Goal: Information Seeking & Learning: Learn about a topic

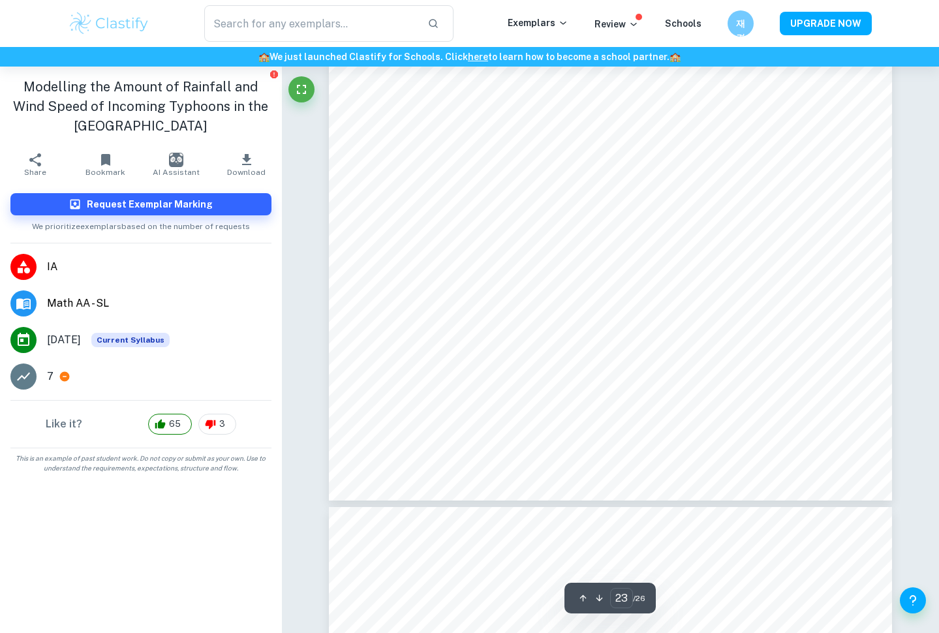
scroll to position [16943, 0]
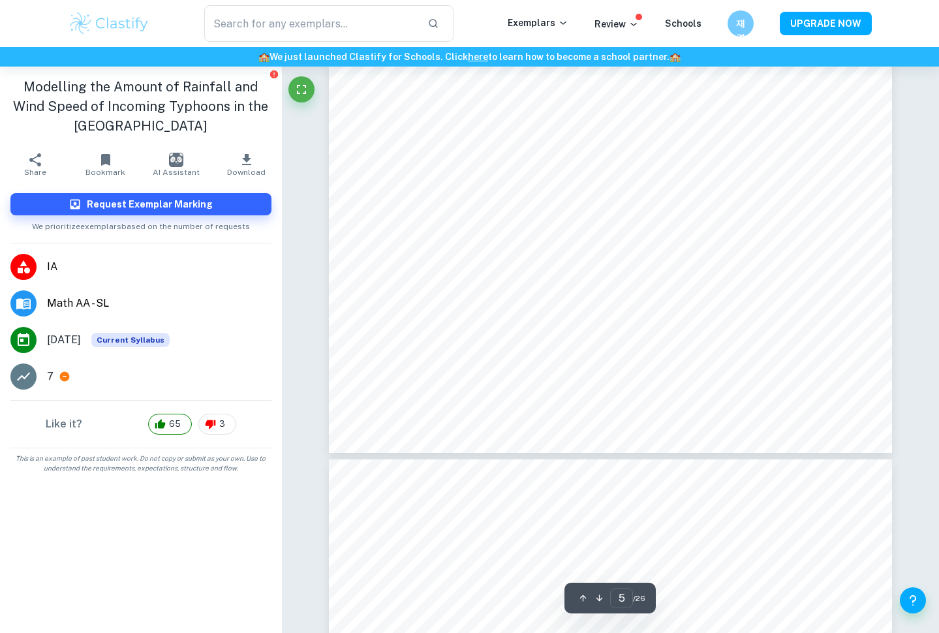
scroll to position [3329, 0]
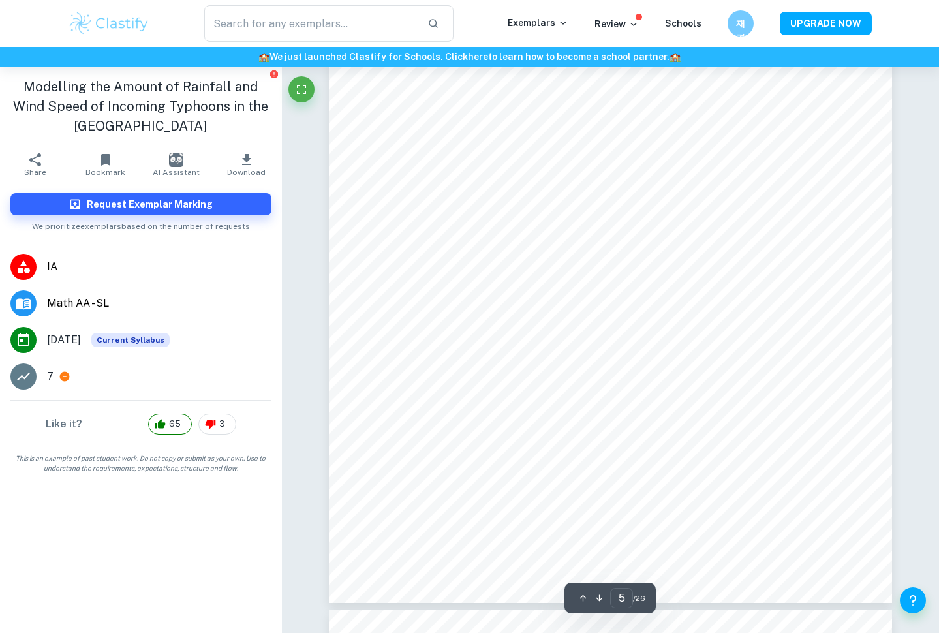
type input "1"
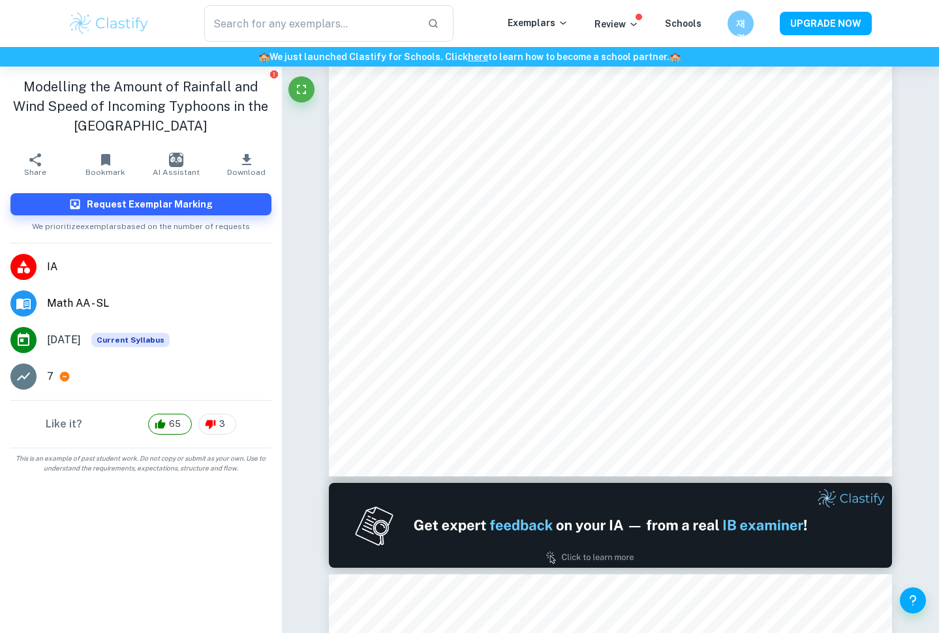
click at [85, 31] on img at bounding box center [109, 23] width 83 height 26
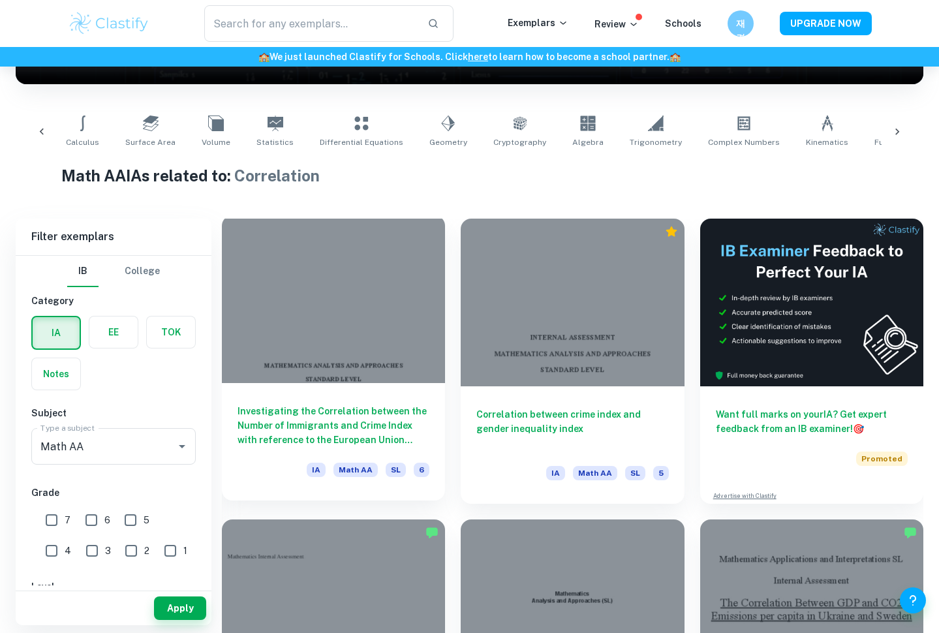
scroll to position [220, 0]
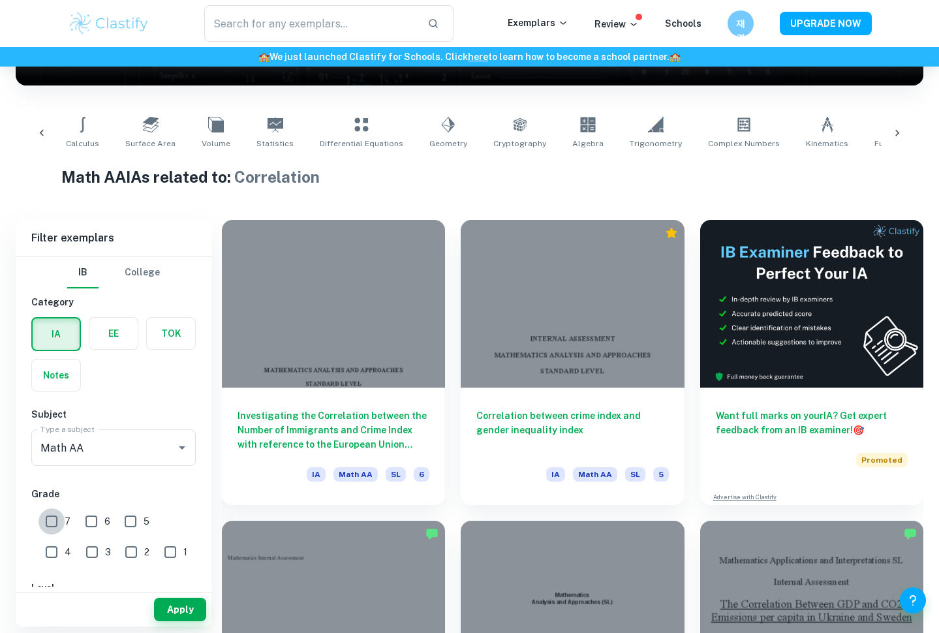
click at [51, 512] on input "7" at bounding box center [51, 521] width 26 height 26
checkbox input "true"
click at [201, 615] on button "Apply" at bounding box center [180, 609] width 52 height 23
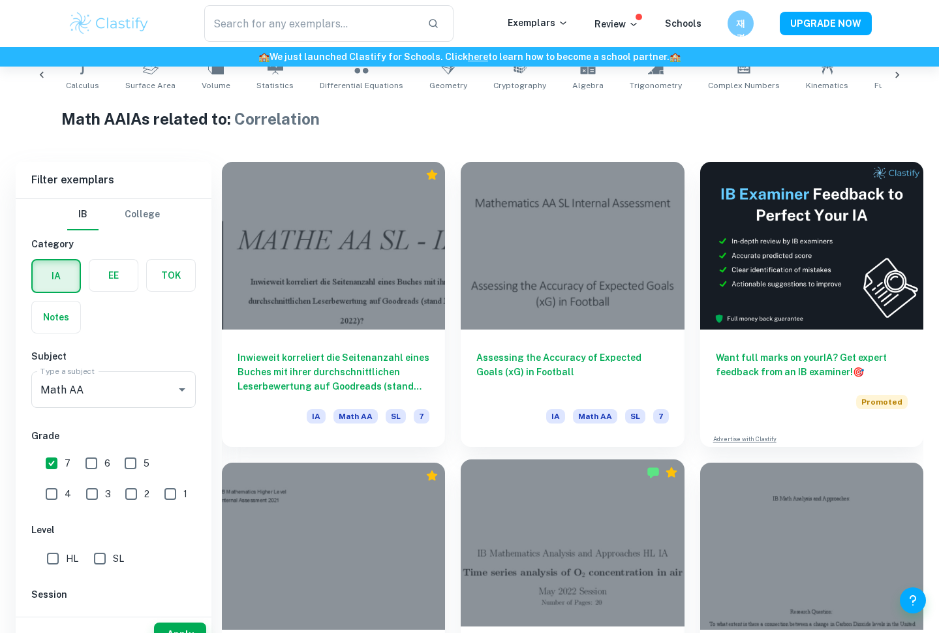
scroll to position [303, 0]
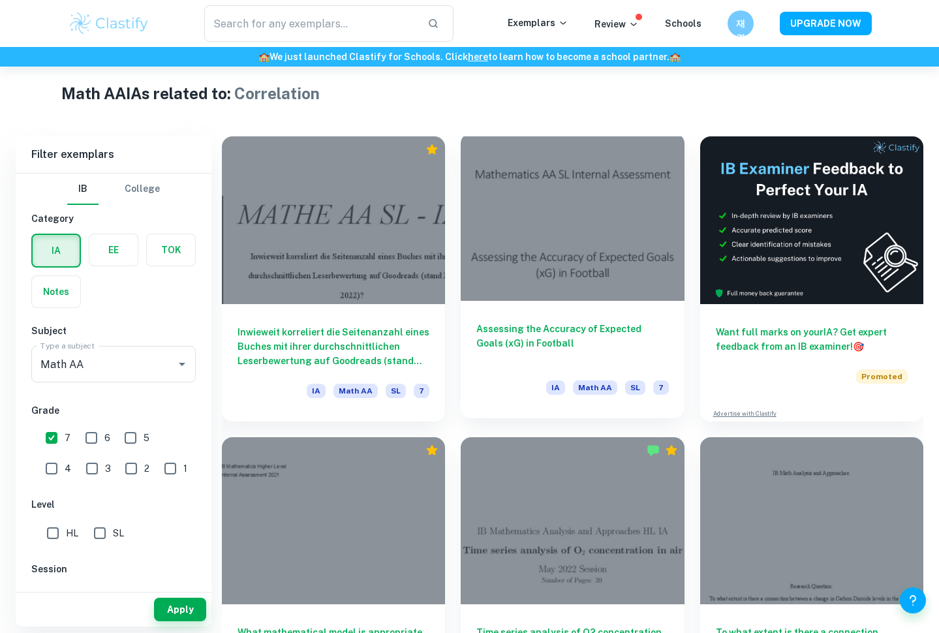
click at [569, 369] on div "Assessing the Accuracy of Expected Goals (xG) in Football IA Math AA SL 7" at bounding box center [572, 359] width 223 height 117
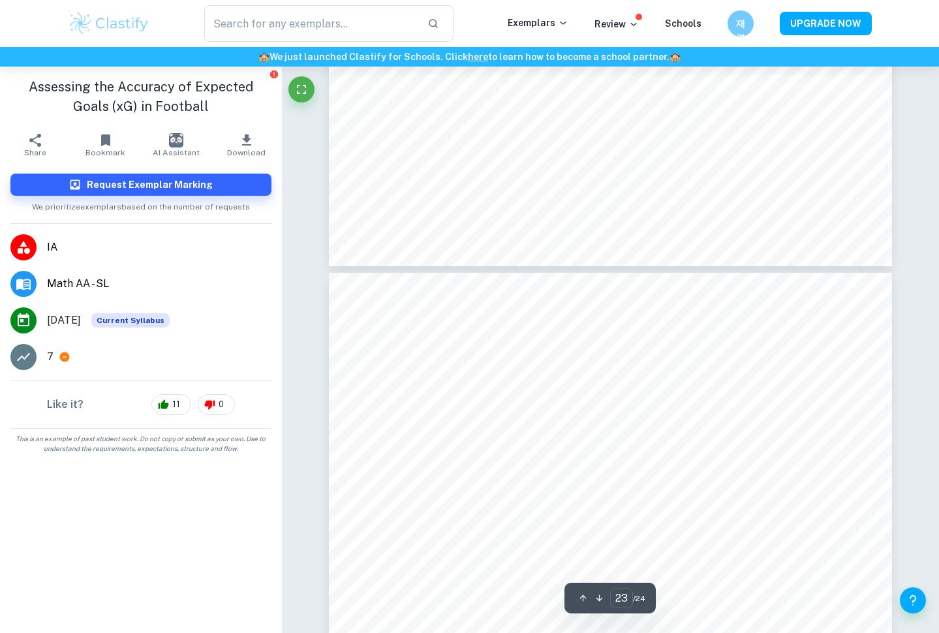
type input "24"
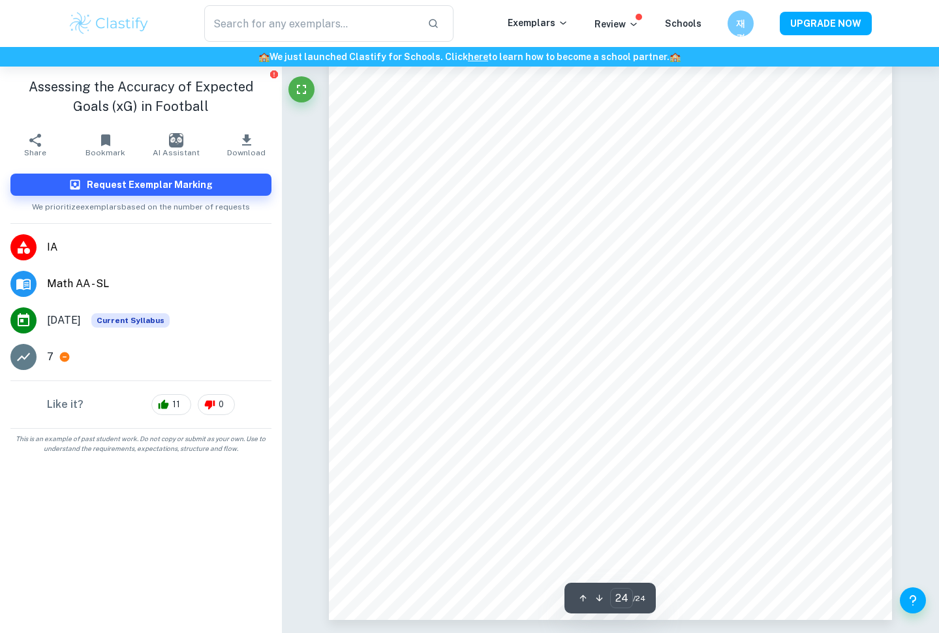
scroll to position [17557, 0]
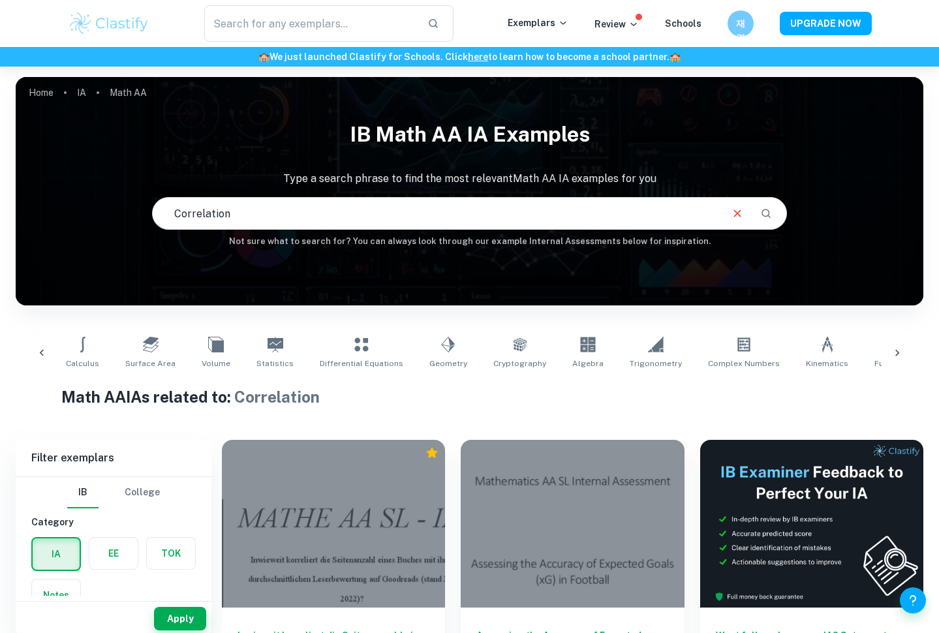
scroll to position [165, 0]
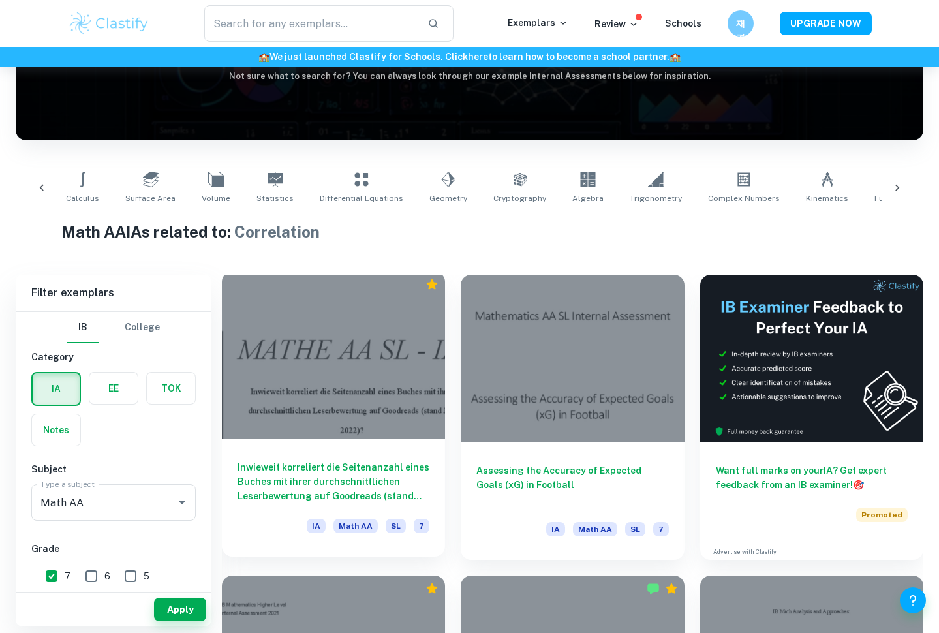
click at [395, 363] on div at bounding box center [333, 355] width 223 height 168
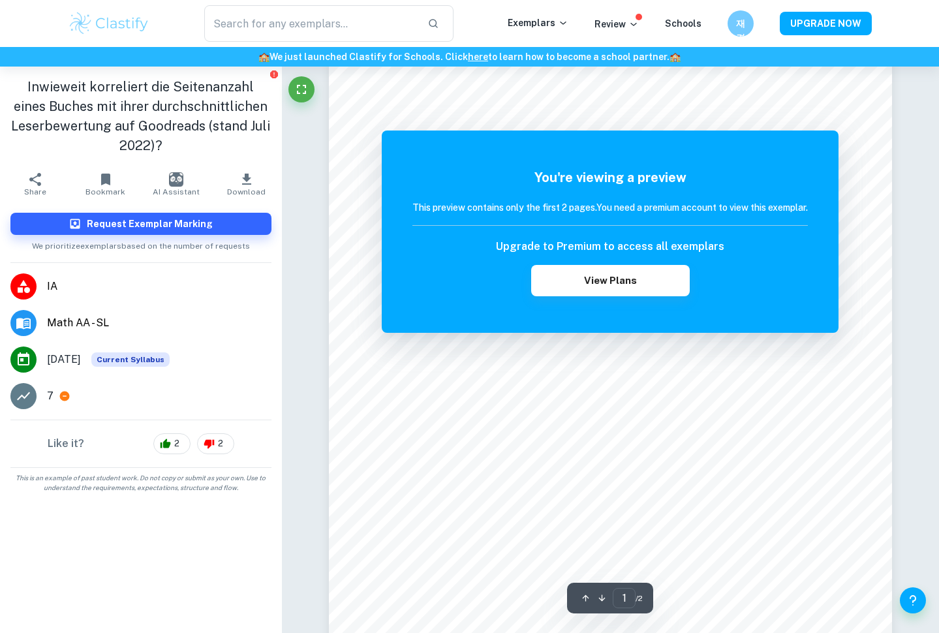
scroll to position [102, 0]
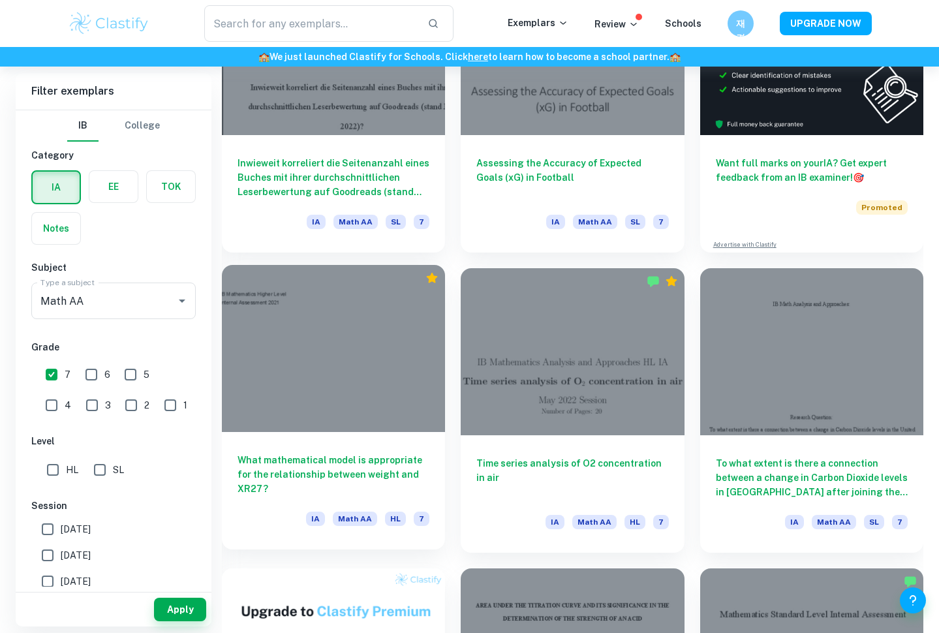
scroll to position [476, 0]
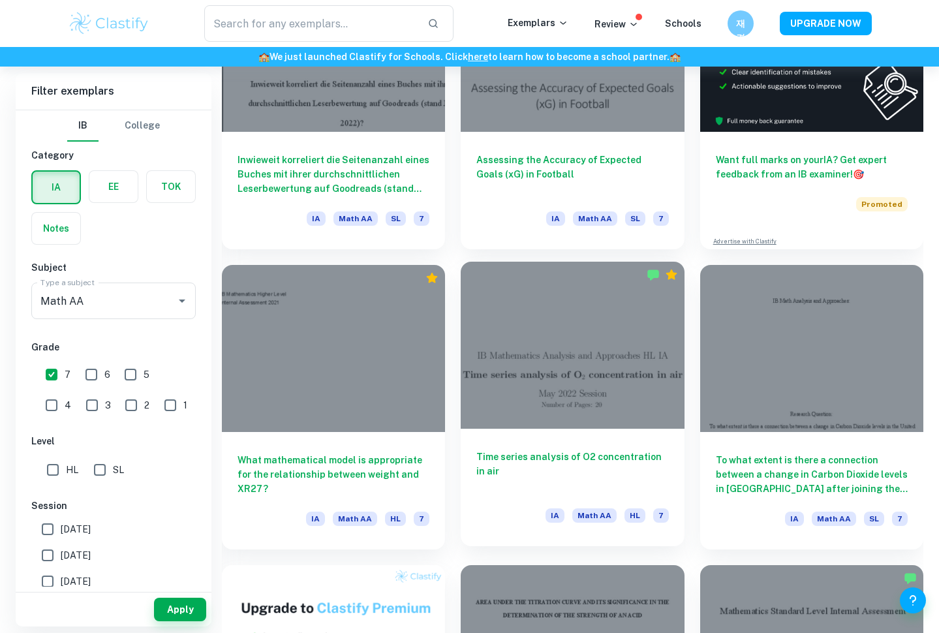
click at [507, 334] on div at bounding box center [572, 346] width 223 height 168
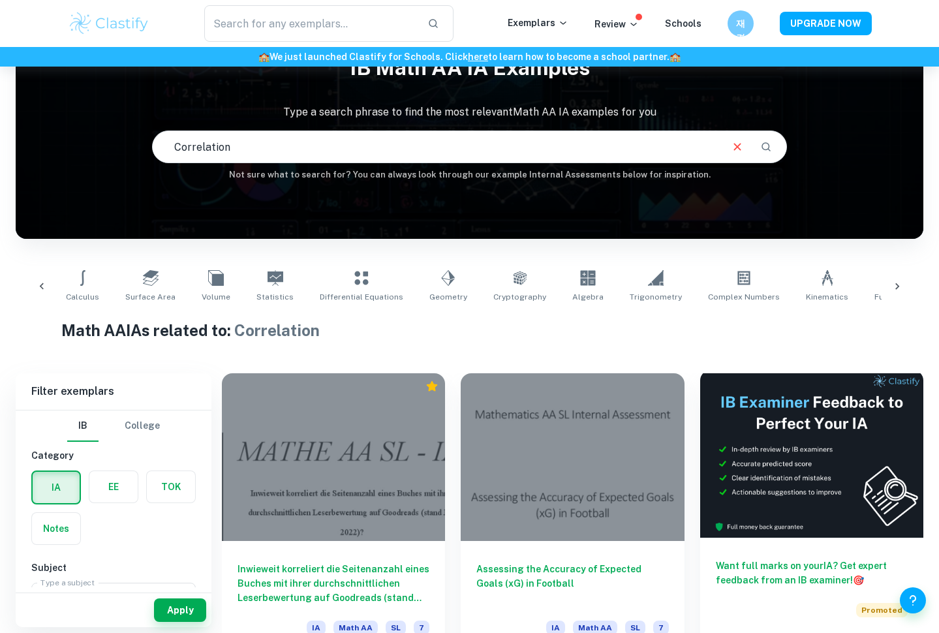
scroll to position [450, 0]
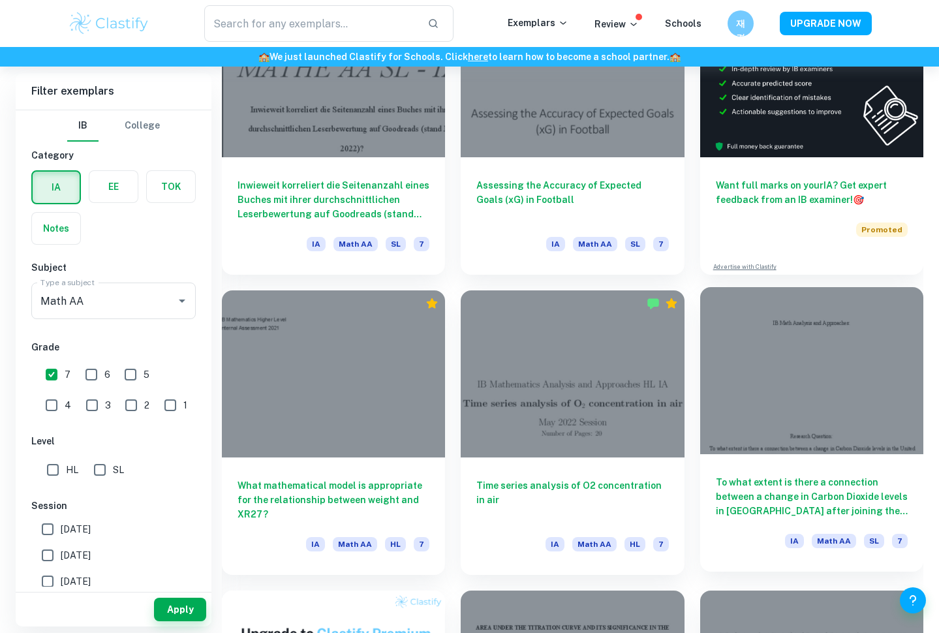
click at [751, 419] on div at bounding box center [811, 371] width 223 height 168
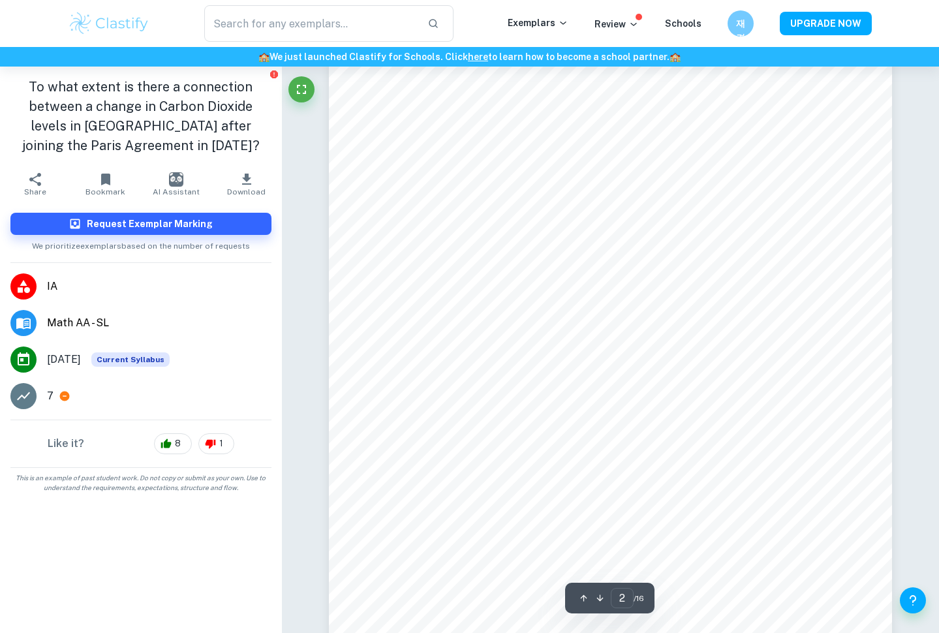
type input "1"
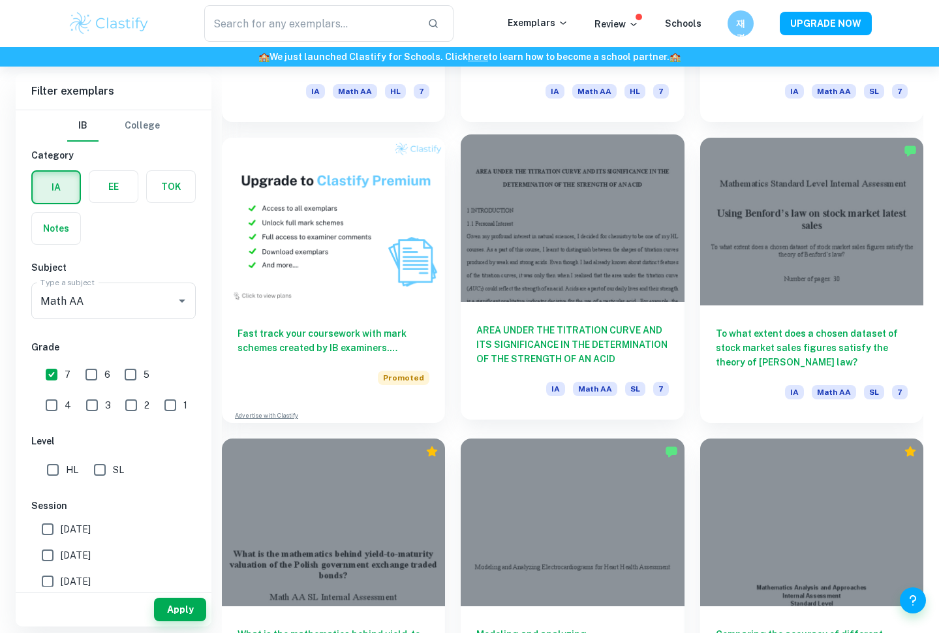
scroll to position [905, 0]
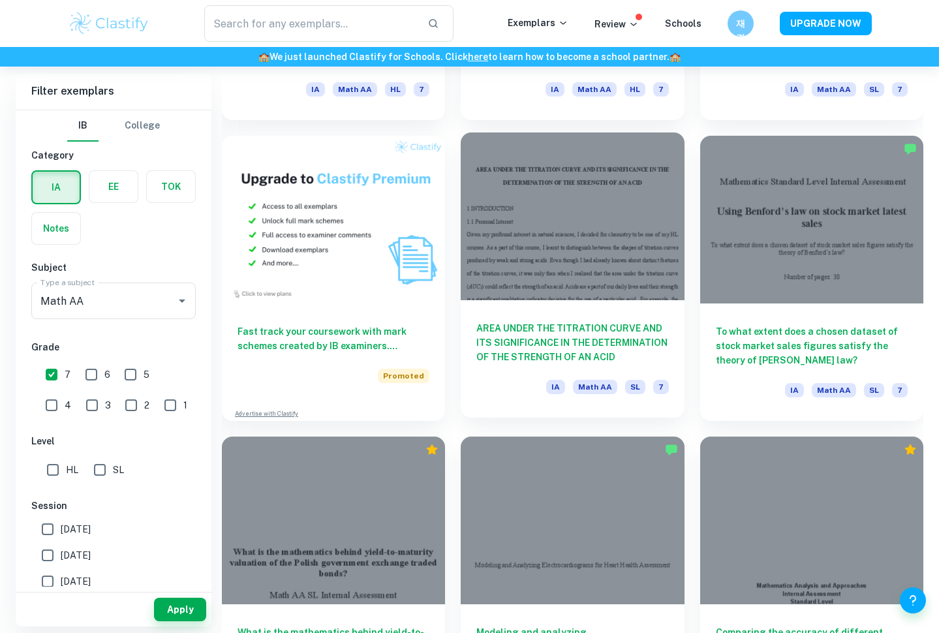
click at [566, 324] on h6 "AREA UNDER THE TITRATION CURVE AND ITS SIGNIFICANCE IN THE DETERMINATION OF THE…" at bounding box center [572, 342] width 192 height 43
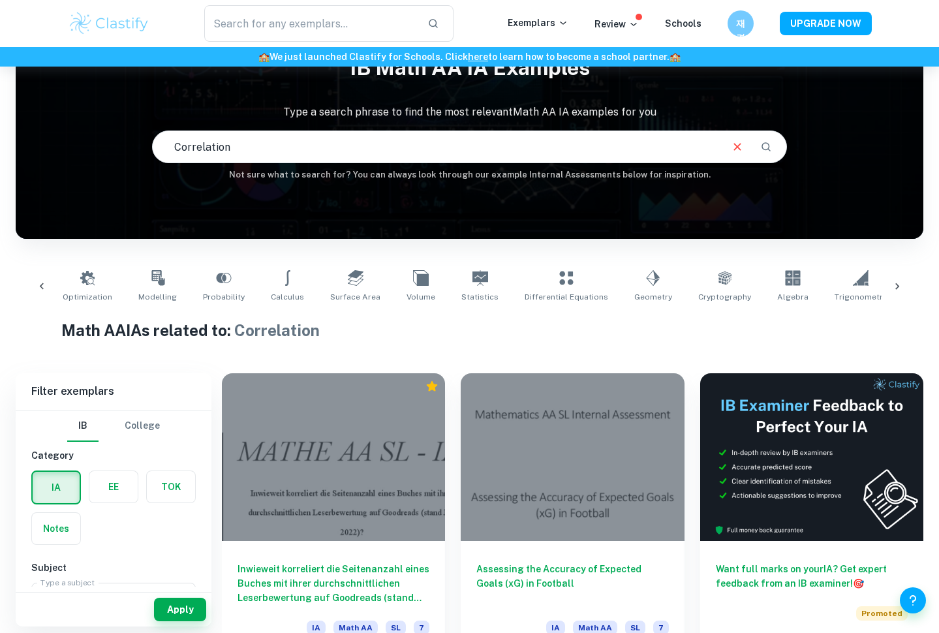
scroll to position [0, 205]
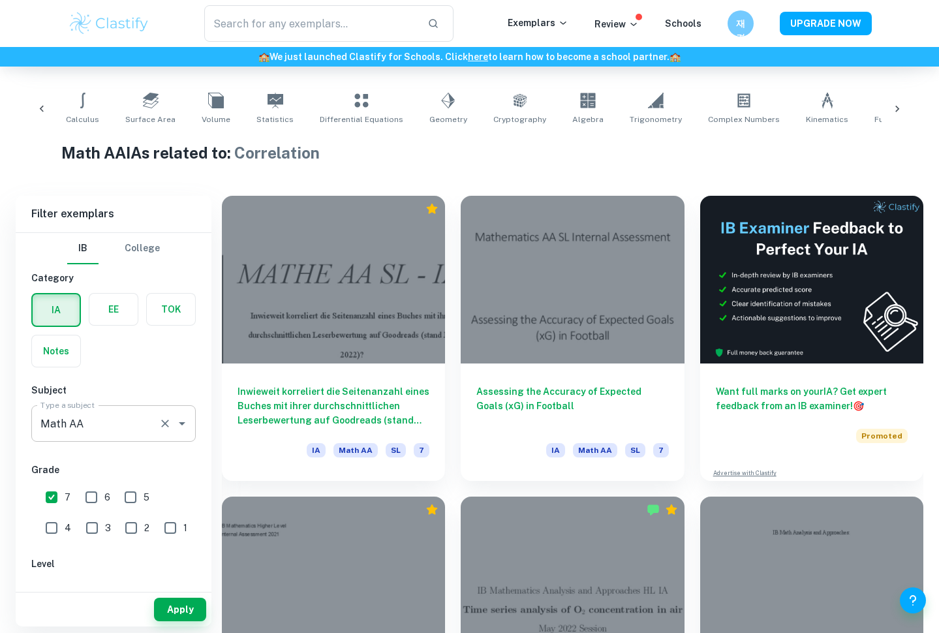
click at [110, 426] on input "Math AA" at bounding box center [95, 423] width 116 height 25
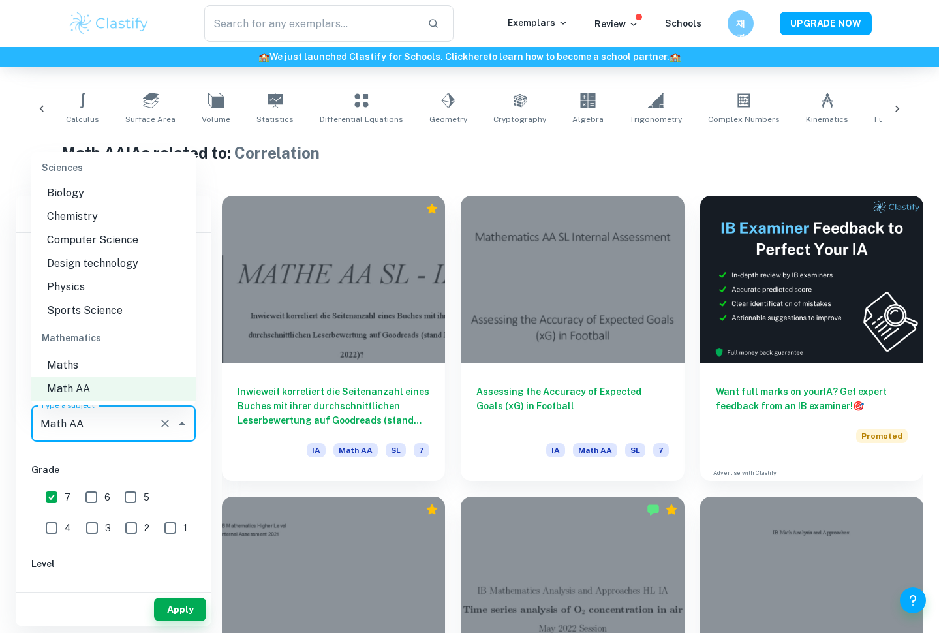
click at [111, 401] on li "Math AI" at bounding box center [113, 412] width 164 height 23
type input "Math AI"
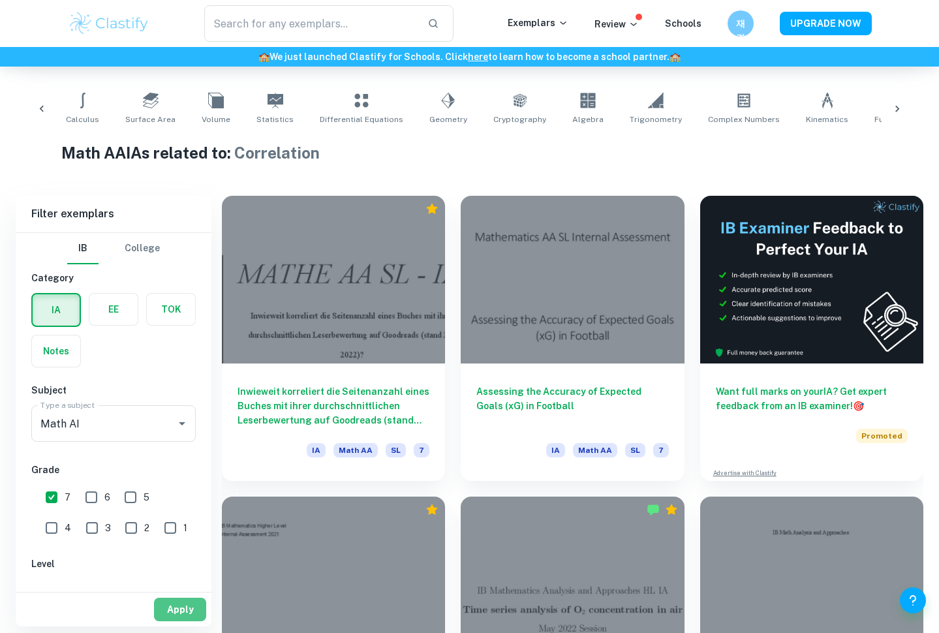
click at [185, 609] on button "Apply" at bounding box center [180, 609] width 52 height 23
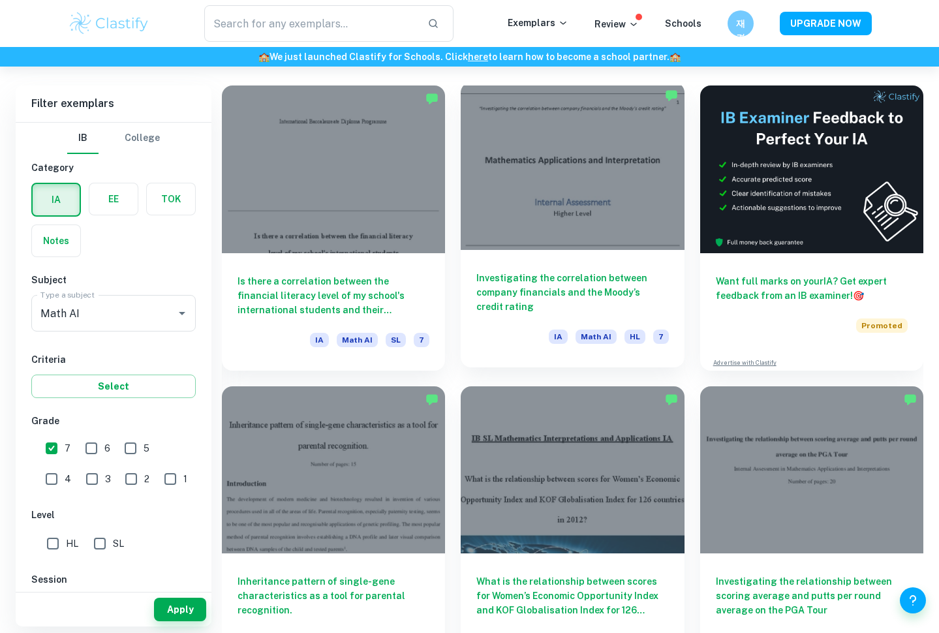
click at [574, 267] on div "Investigating the correlation between company financials and the Moody’s credit…" at bounding box center [572, 308] width 223 height 117
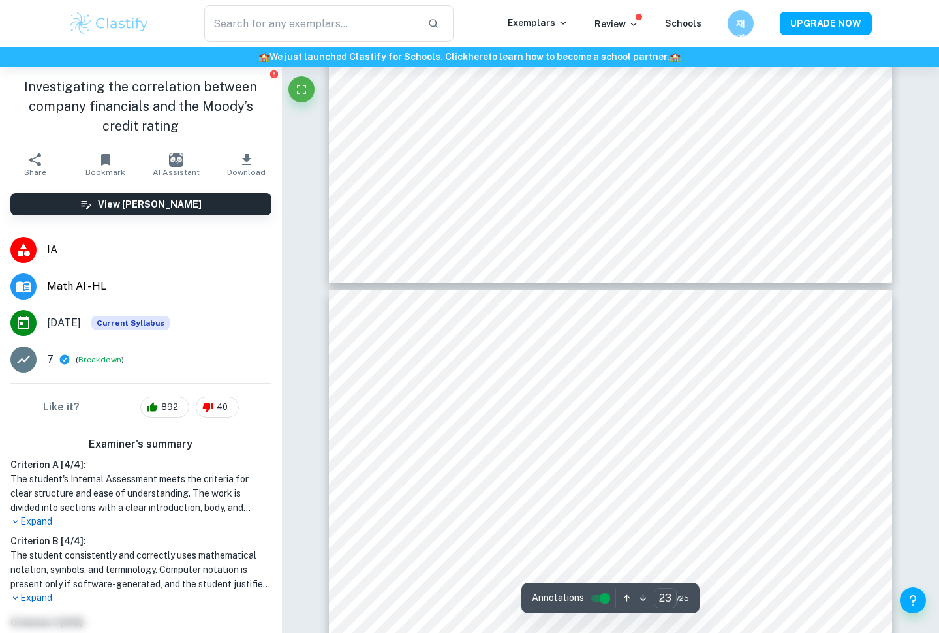
type input "24"
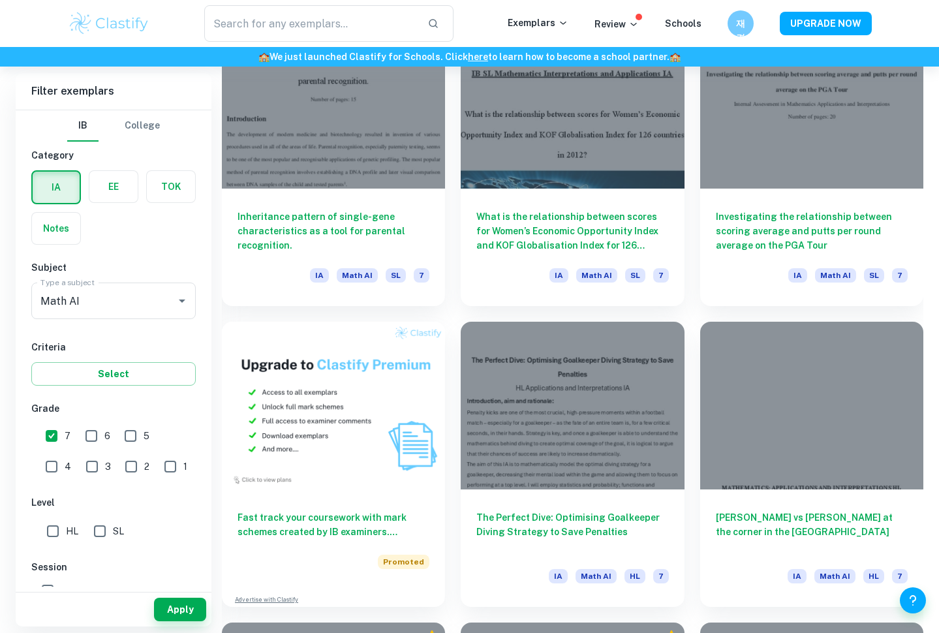
scroll to position [934, 0]
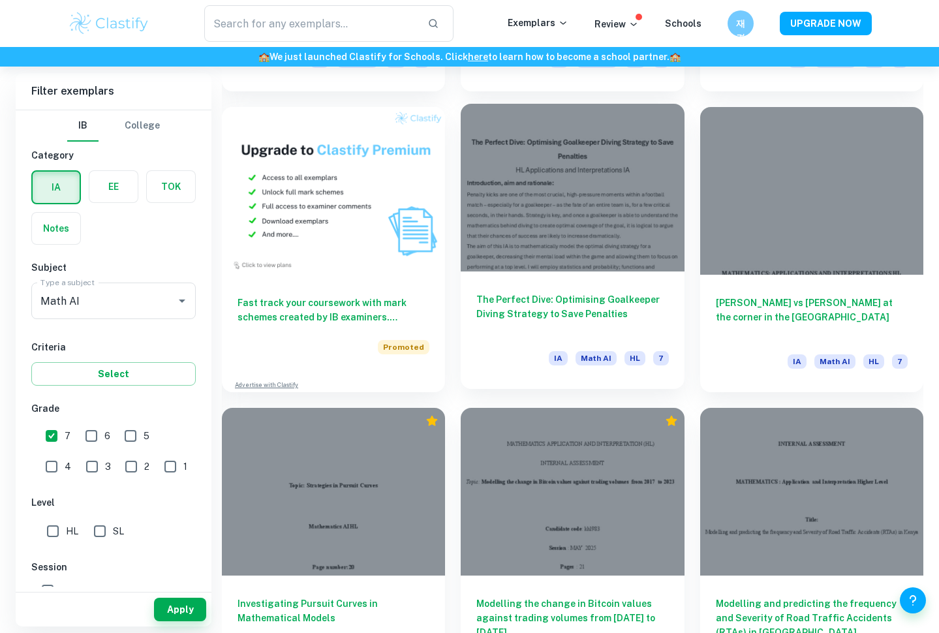
click at [572, 258] on div at bounding box center [572, 188] width 223 height 168
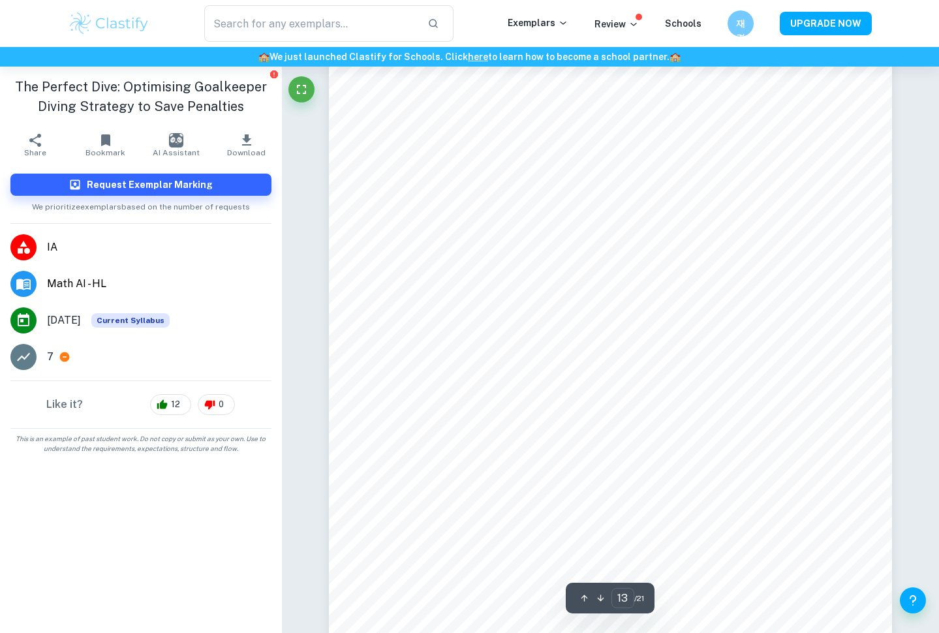
type input "14"
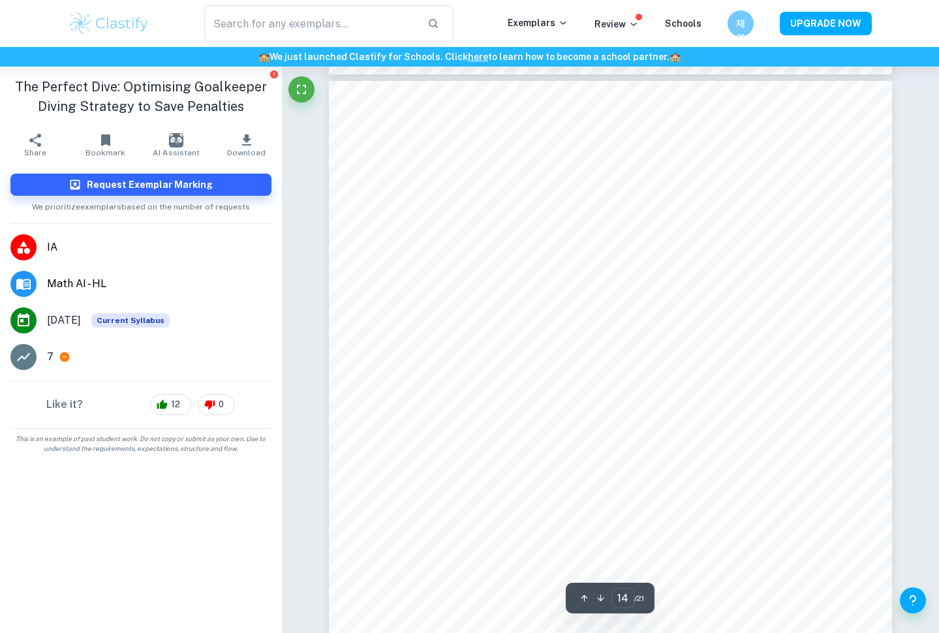
scroll to position [10753, 0]
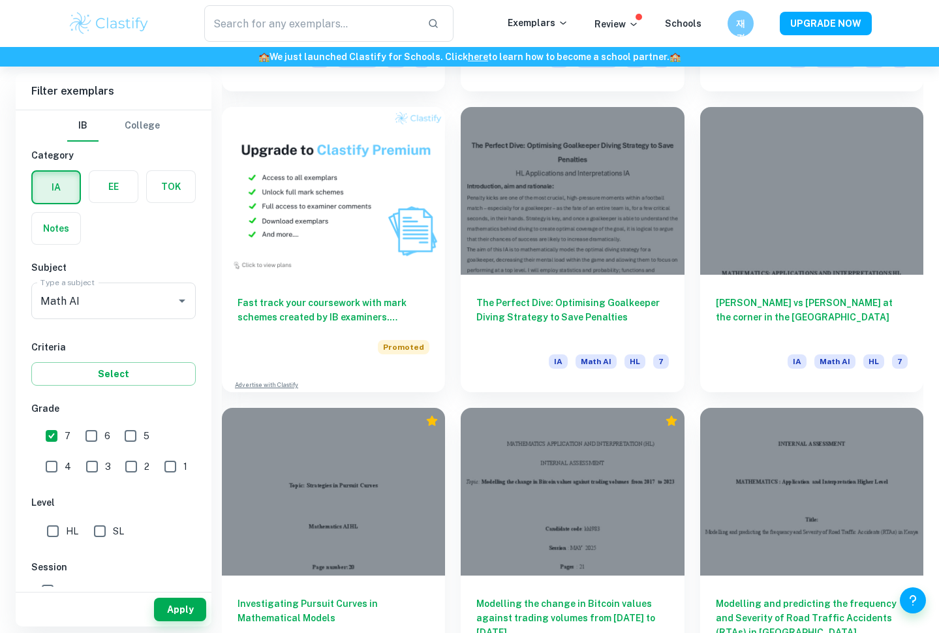
scroll to position [934, 0]
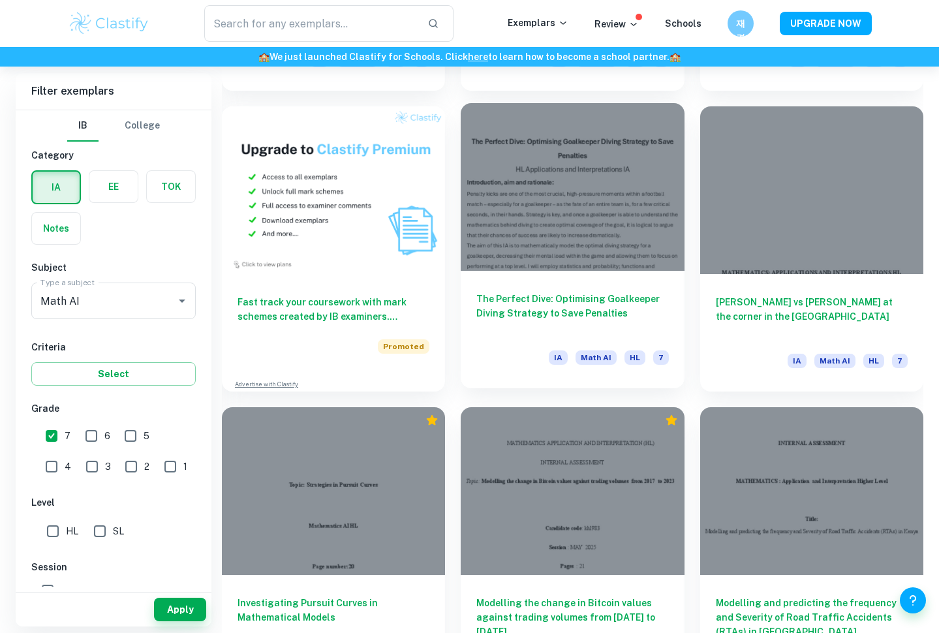
type input "Correlation"
type input "Math AA"
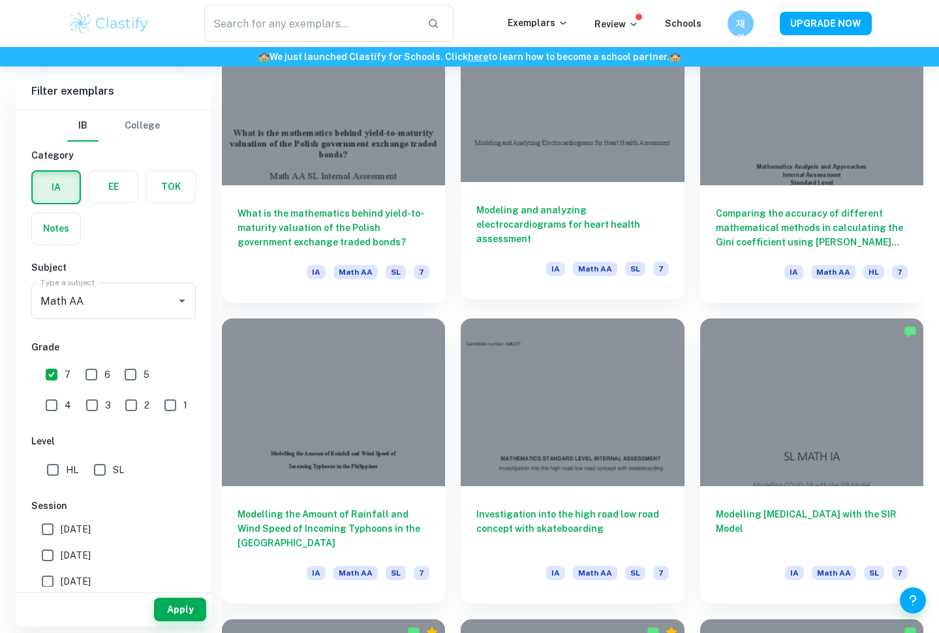
scroll to position [1327, 0]
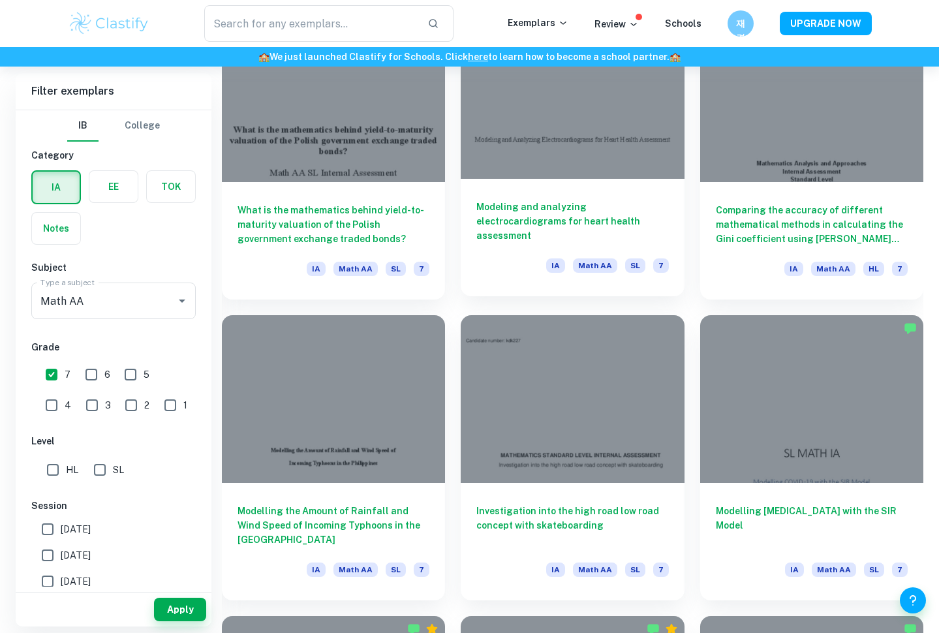
click at [572, 258] on div "IA Math AA SL 7" at bounding box center [607, 269] width 123 height 22
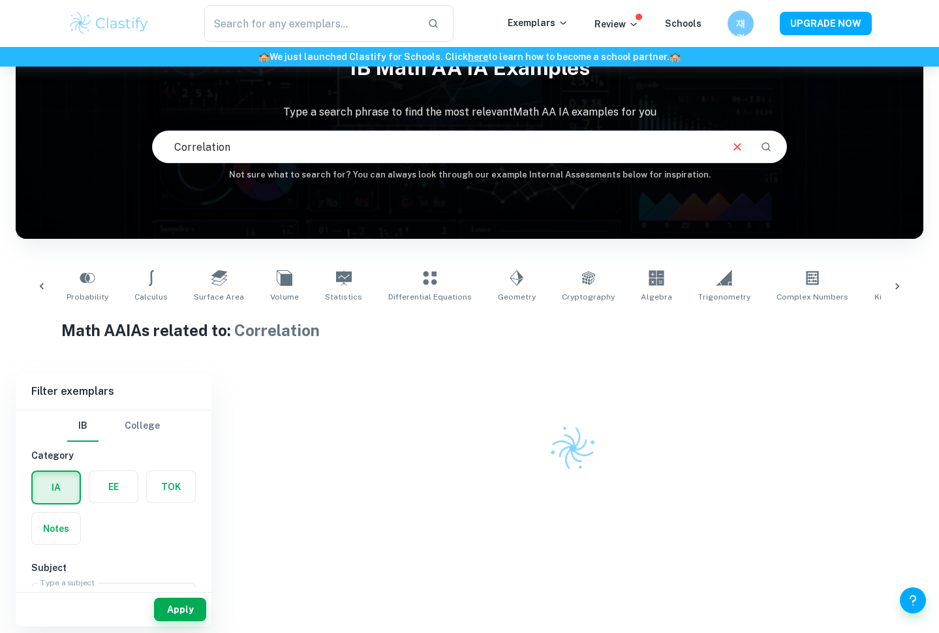
scroll to position [0, 205]
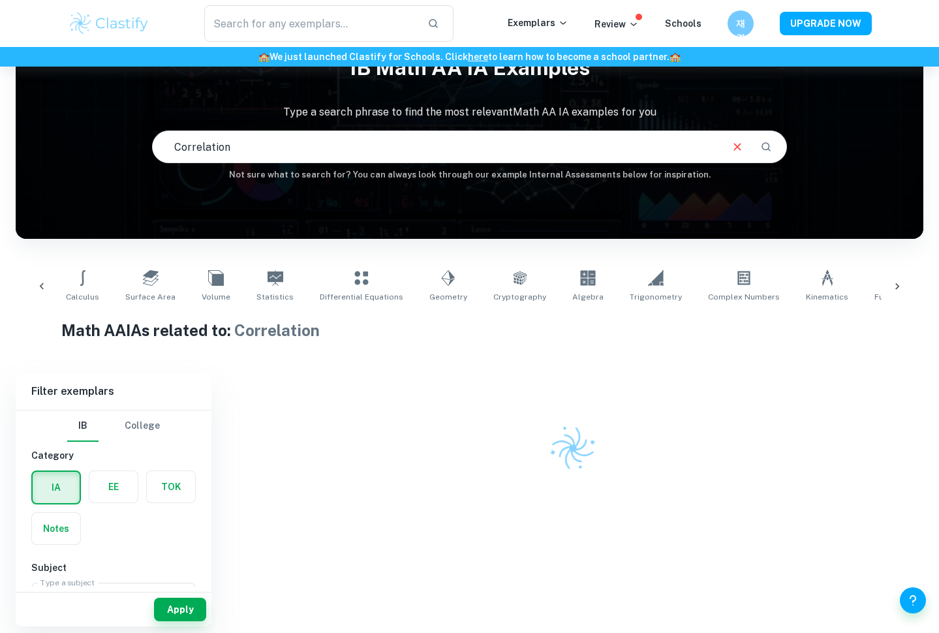
click at [774, 153] on button "Search" at bounding box center [766, 147] width 22 height 22
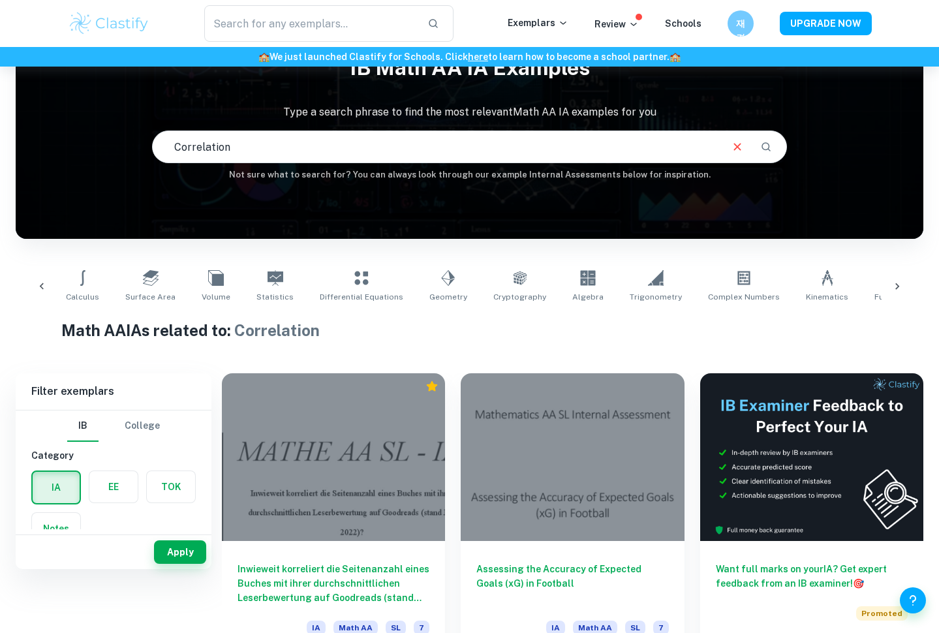
scroll to position [0, 0]
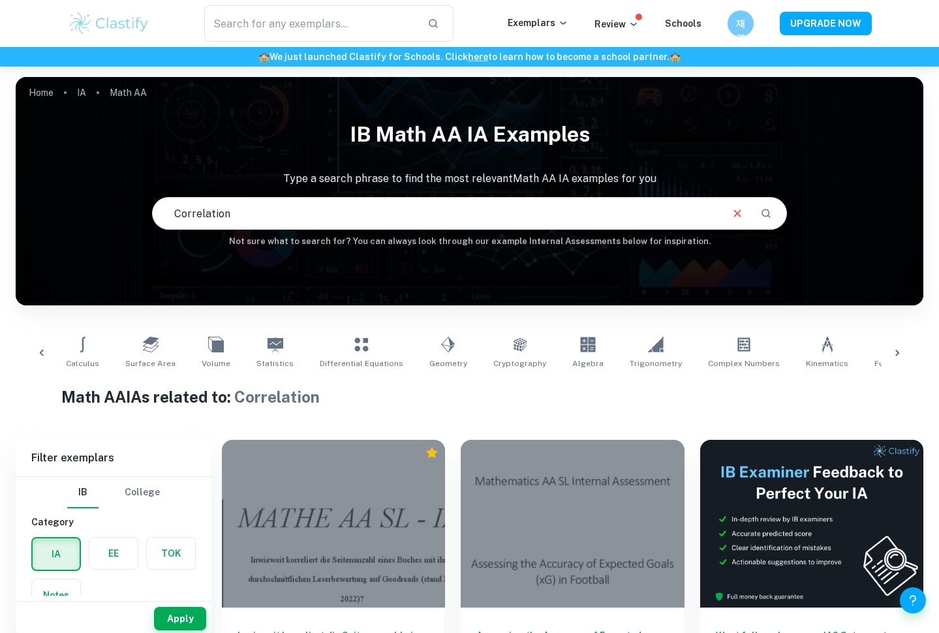
click at [831, 232] on div "IB Math AA IA examples Type a search phrase to find the most relevant Math AA I…" at bounding box center [470, 181] width 908 height 134
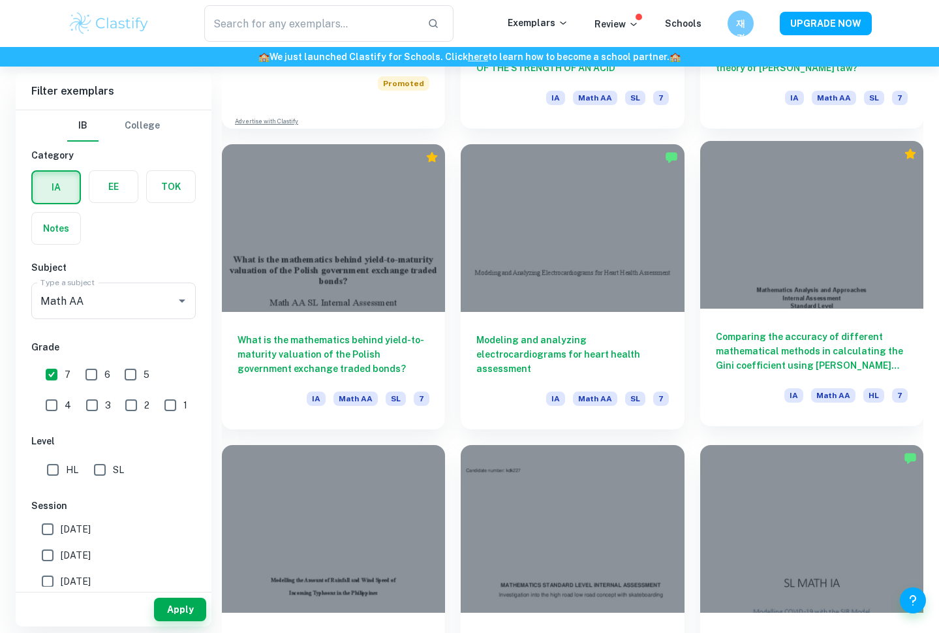
click at [831, 232] on div at bounding box center [811, 225] width 223 height 168
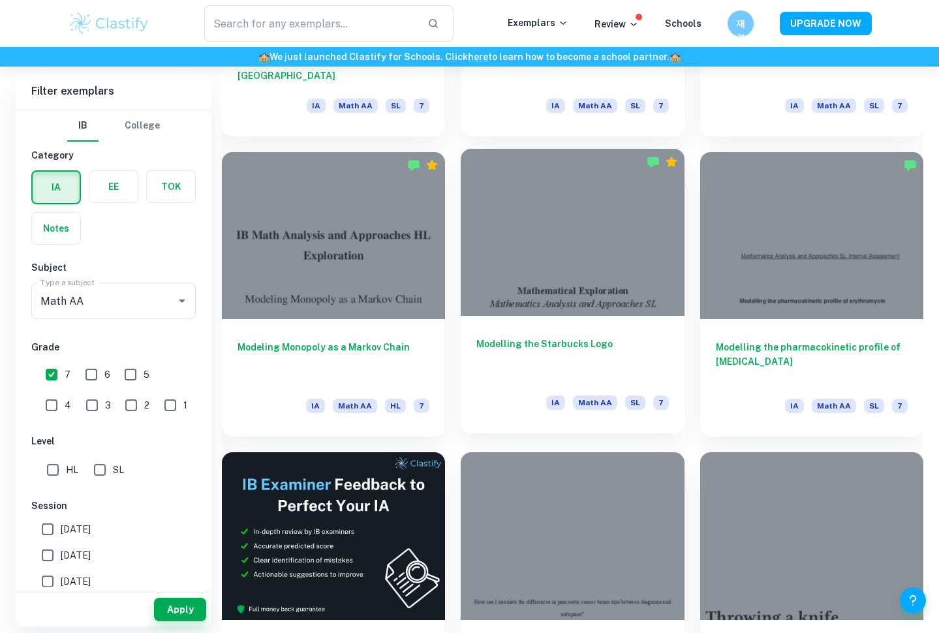
scroll to position [1794, 0]
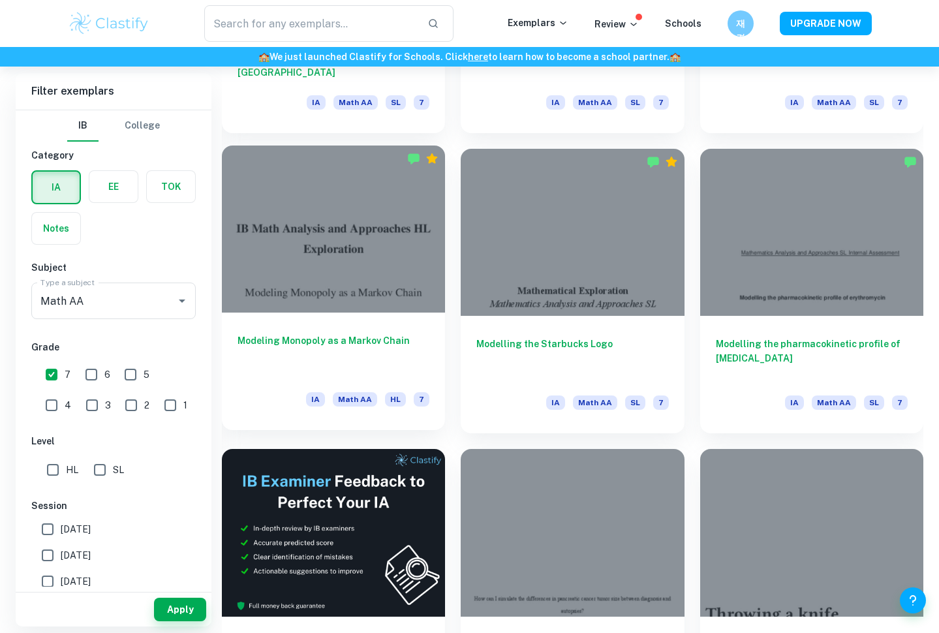
click at [395, 263] on div at bounding box center [333, 230] width 223 height 168
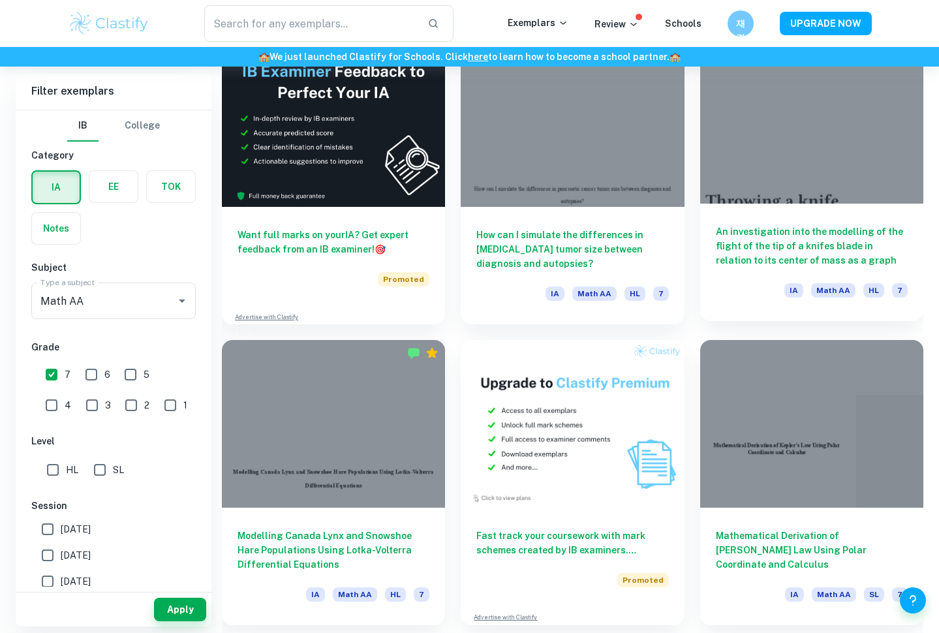
scroll to position [2205, 0]
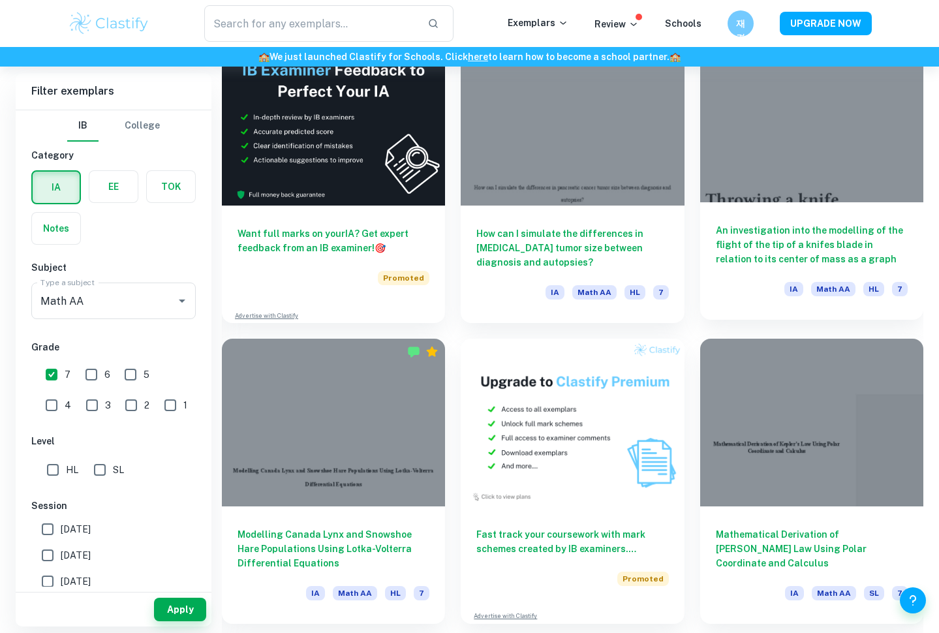
click at [776, 248] on h6 "An investigation into the modelling of the flight of the tip of a knifes blade …" at bounding box center [812, 244] width 192 height 43
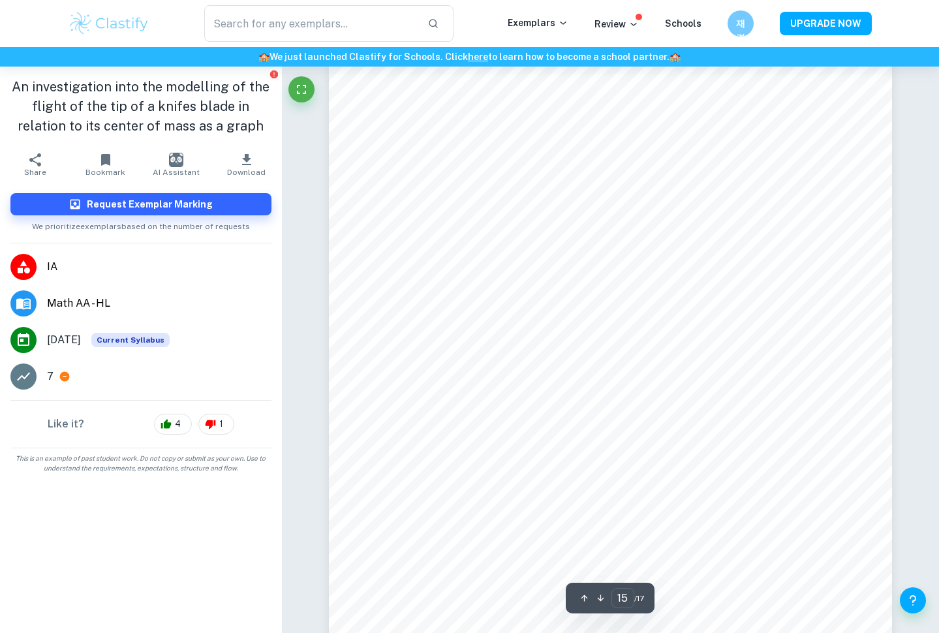
scroll to position [11711, 0]
type input "17"
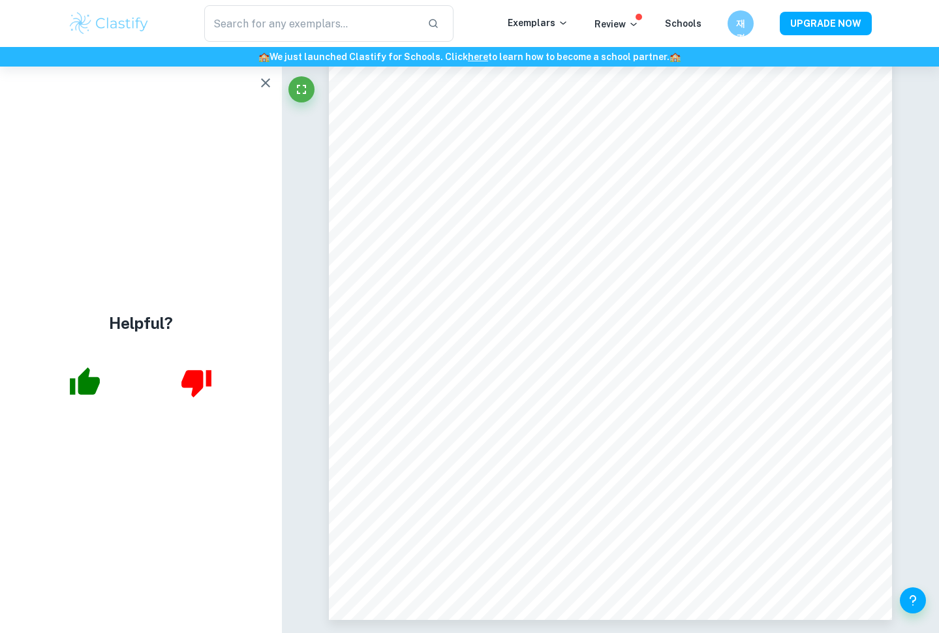
scroll to position [13472, 0]
